Goal: Information Seeking & Learning: Find specific fact

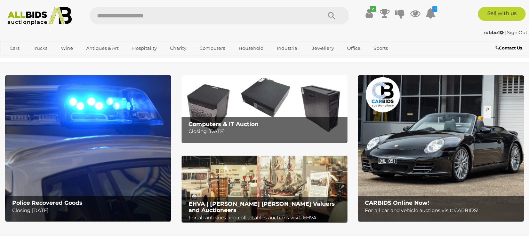
click at [177, 15] on input "text" at bounding box center [202, 15] width 225 height 17
type input "*****"
click at [333, 13] on icon "Search" at bounding box center [332, 16] width 8 height 10
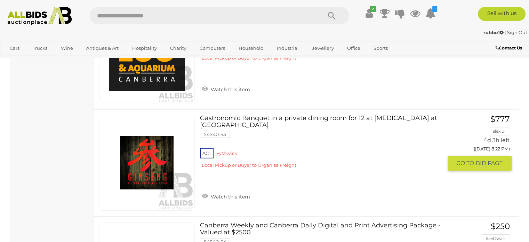
scroll to position [4828, 0]
